Goal: Task Accomplishment & Management: Complete application form

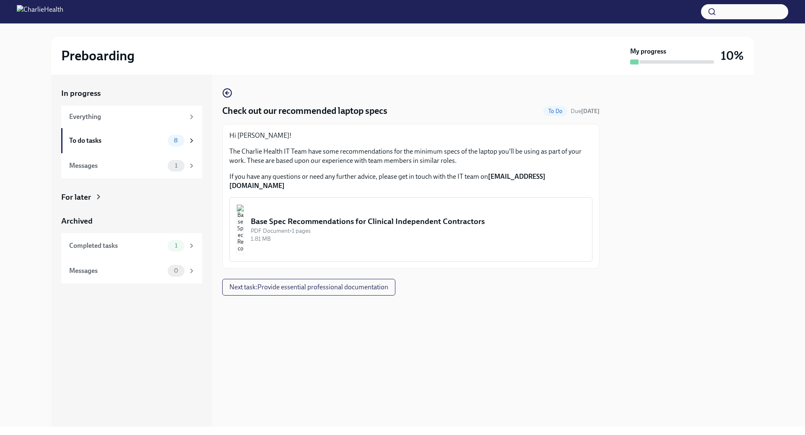
click at [244, 217] on img "button" at bounding box center [240, 230] width 8 height 50
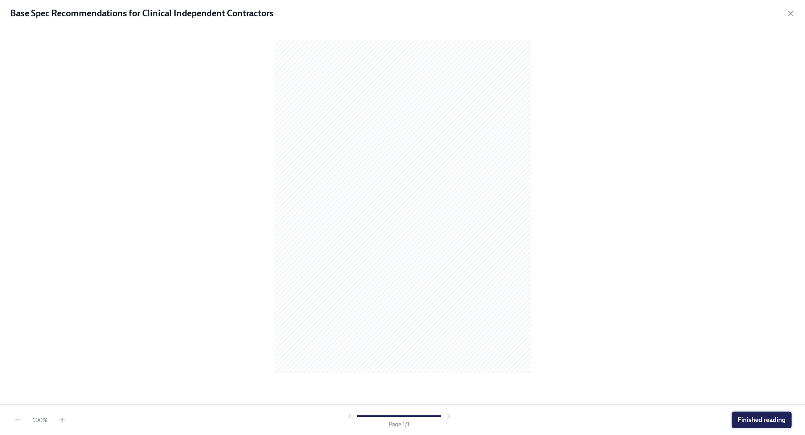
click at [774, 416] on span "Finished reading" at bounding box center [761, 420] width 48 height 8
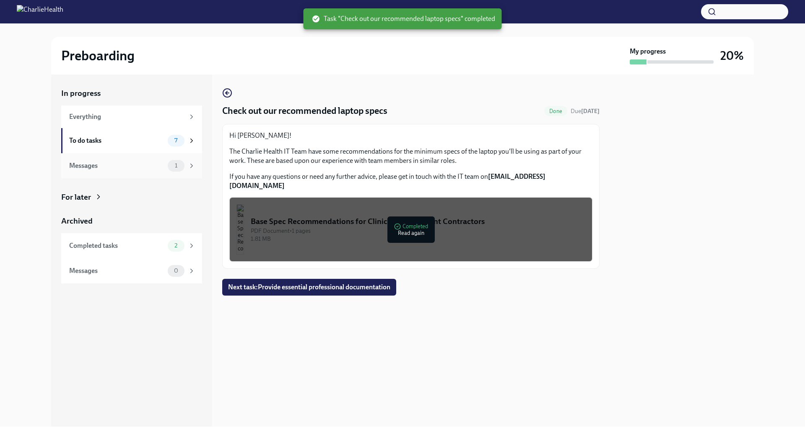
click at [174, 163] on span "1" at bounding box center [176, 166] width 13 height 6
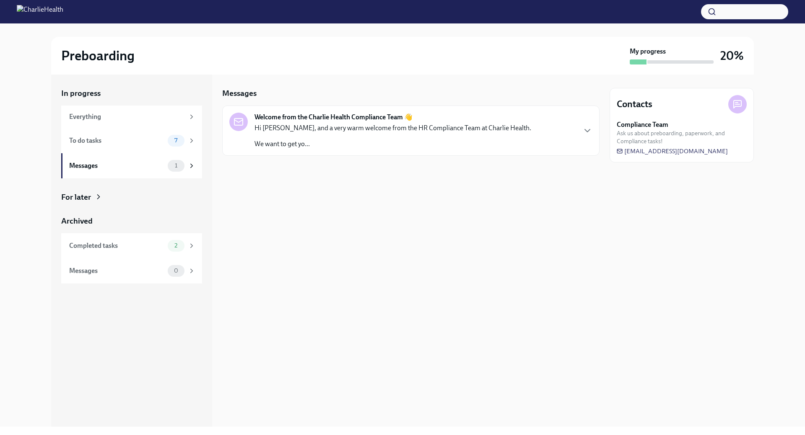
click at [308, 119] on strong "Welcome from the Charlie Health Compliance Team 👋" at bounding box center [333, 117] width 158 height 9
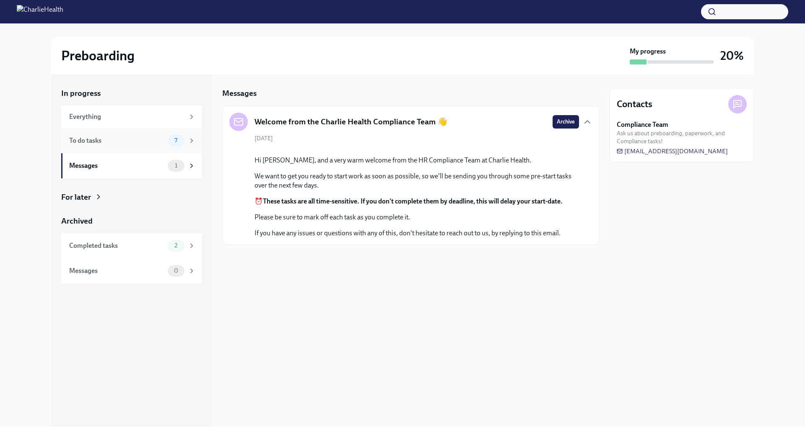
click at [112, 147] on div "To do tasks 7" at bounding box center [131, 140] width 141 height 25
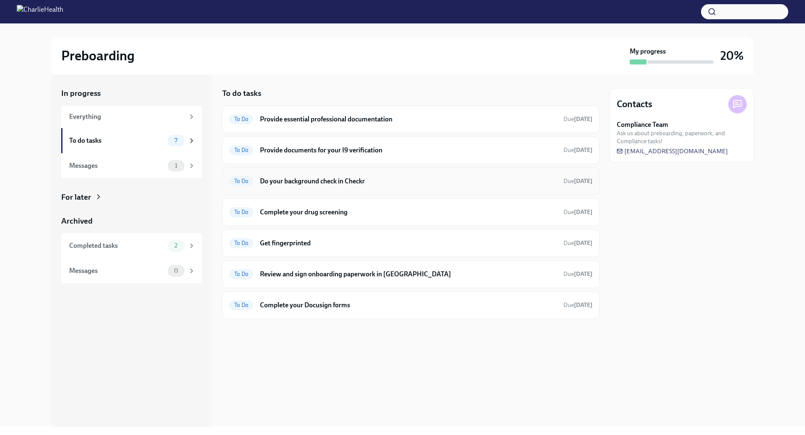
click at [440, 189] on div "To Do Do your background check in Checkr Due [DATE]" at bounding box center [410, 182] width 377 height 28
click at [311, 183] on h6 "Do your background check in Checkr" at bounding box center [408, 181] width 297 height 9
